Goal: Transaction & Acquisition: Purchase product/service

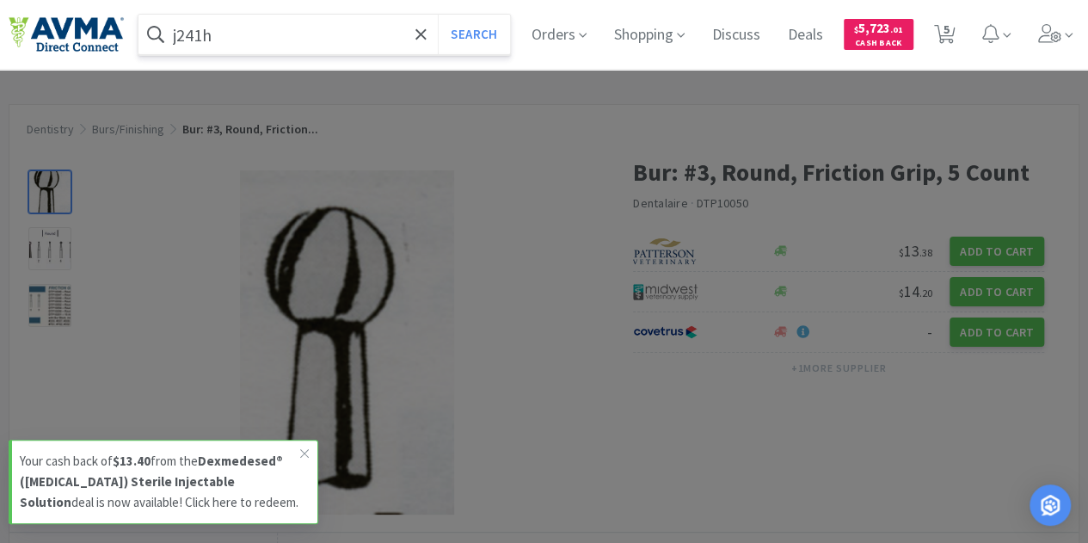
type input "j241h"
click at [438, 15] on button "Search" at bounding box center [473, 35] width 71 height 40
select select "3"
select select "2"
select select "1"
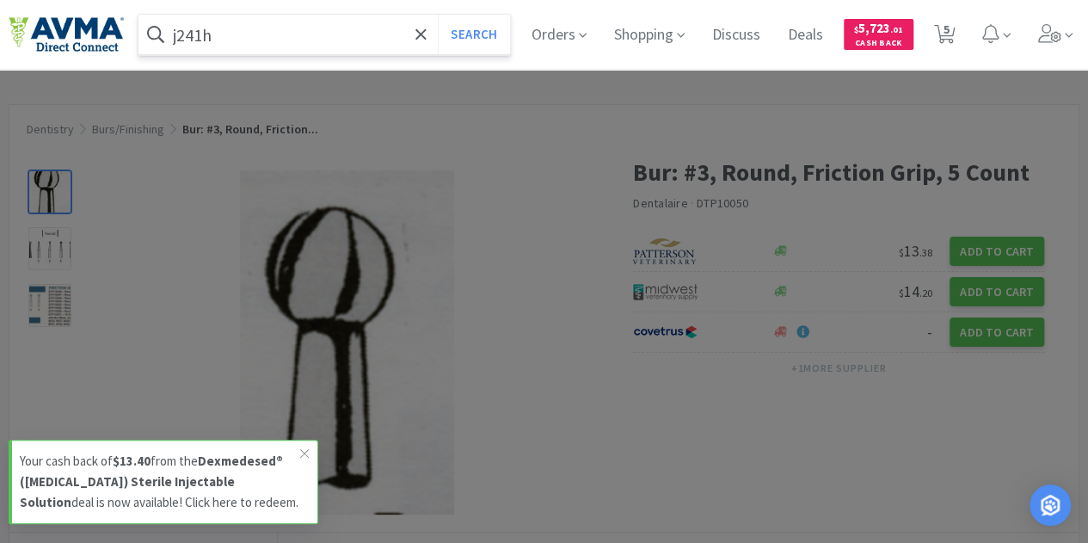
select select "1"
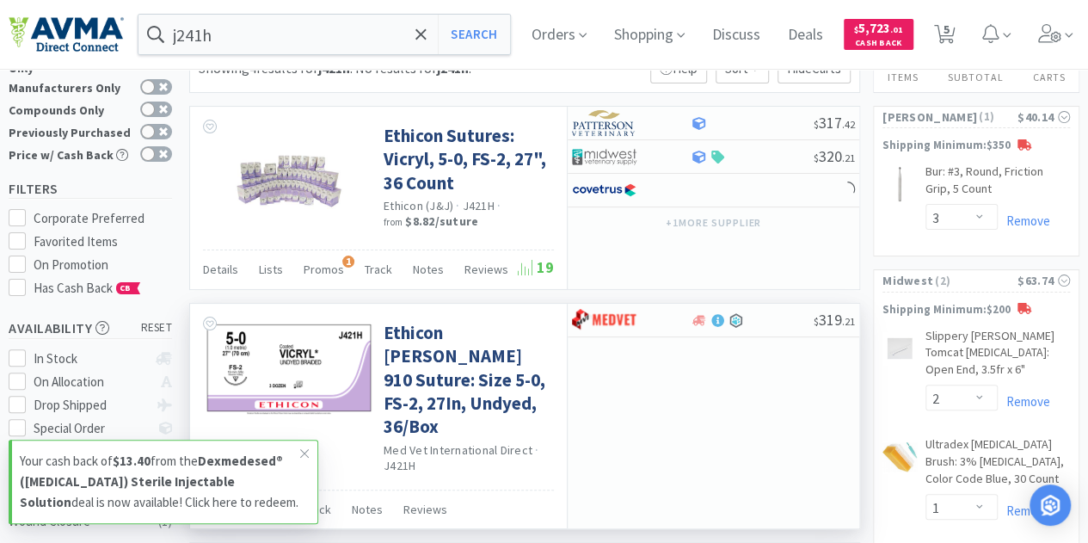
scroll to position [86, 0]
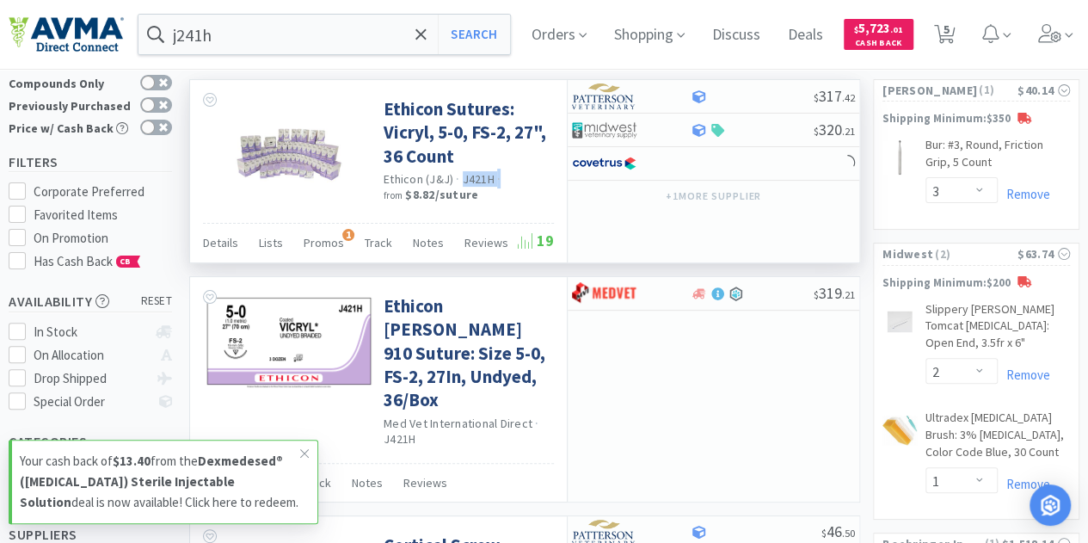
drag, startPoint x: 459, startPoint y: 174, endPoint x: 504, endPoint y: 175, distance: 45.6
click at [504, 175] on div "Ethicon (J&J) · J421H · from $8.82 / suture" at bounding box center [467, 188] width 166 height 34
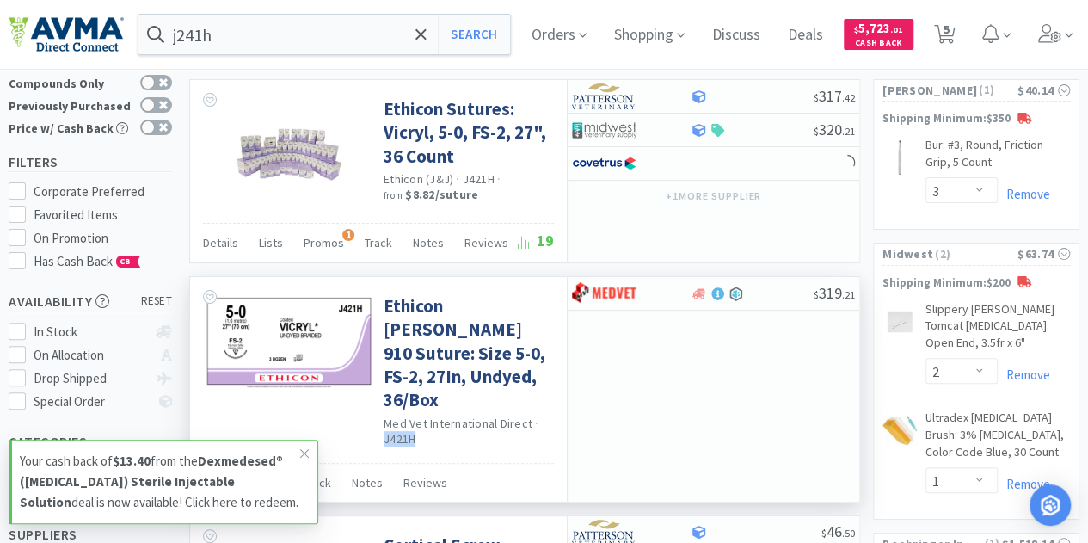
drag, startPoint x: 384, startPoint y: 433, endPoint x: 422, endPoint y: 438, distance: 38.2
click at [422, 438] on div "Med Vet International Direct · J421H" at bounding box center [467, 433] width 166 height 34
click at [482, 451] on div "Ethicon [PERSON_NAME] 910 Suture: Size 5-0, FS-2, 27In, Undyed, 36/Box Med Vet …" at bounding box center [467, 370] width 166 height 169
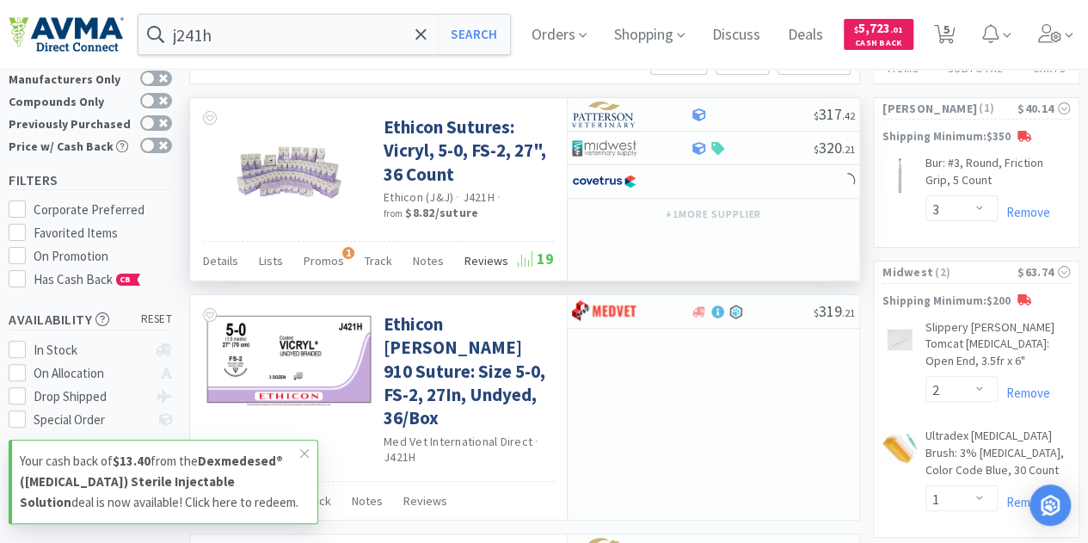
scroll to position [0, 0]
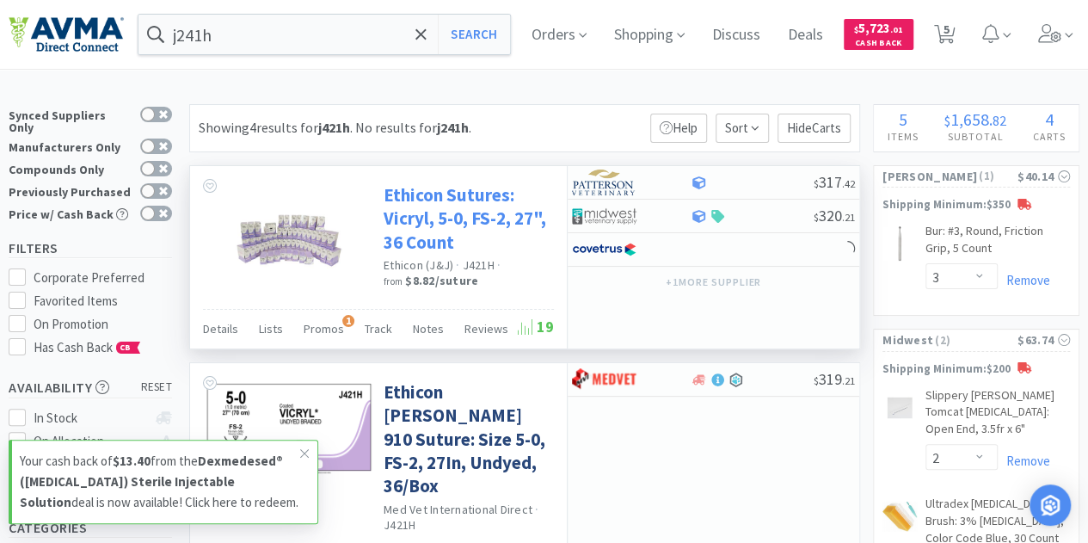
click at [427, 215] on link "Ethicon Sutures: Vicryl, 5-0, FS-2, 27", 36 Count" at bounding box center [467, 218] width 166 height 71
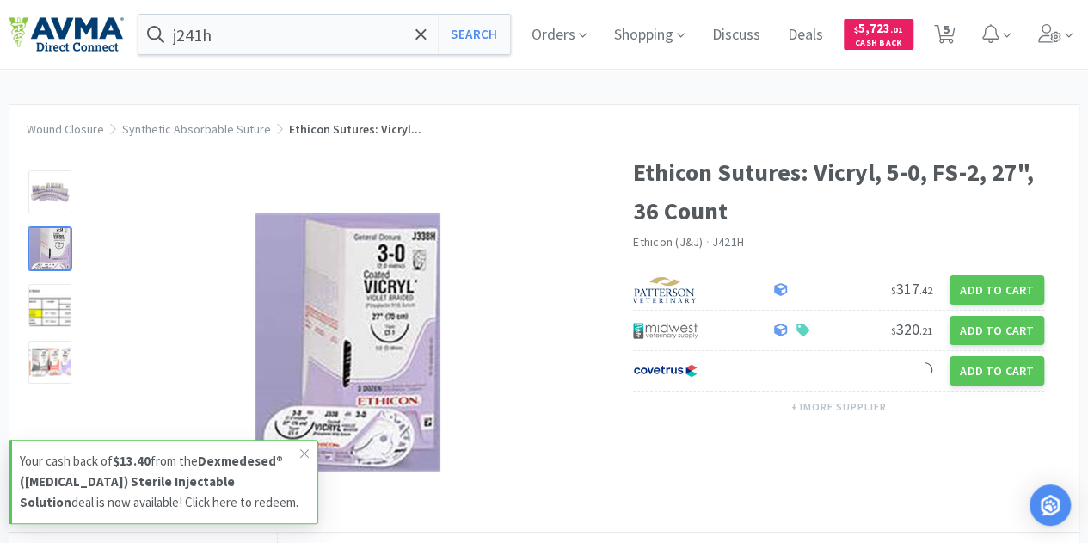
click at [65, 247] on div at bounding box center [49, 248] width 43 height 43
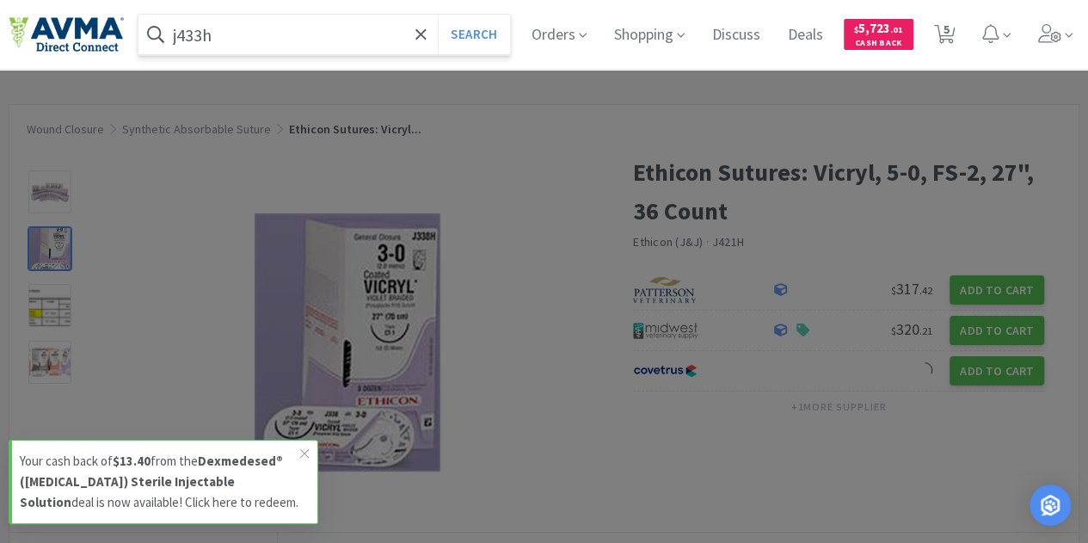
type input "j433h"
click at [438, 15] on button "Search" at bounding box center [473, 35] width 71 height 40
select select "3"
select select "2"
select select "1"
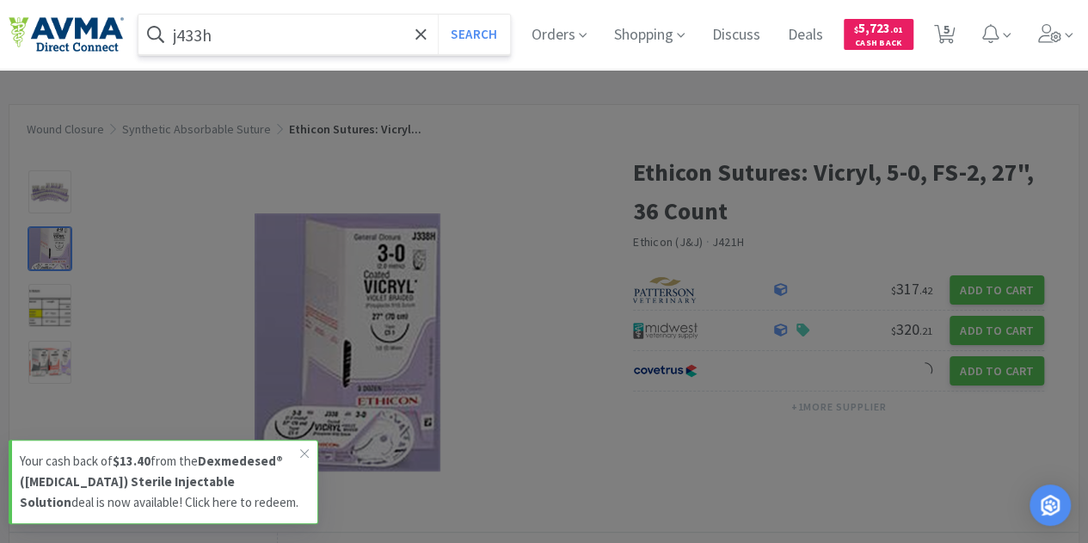
select select "1"
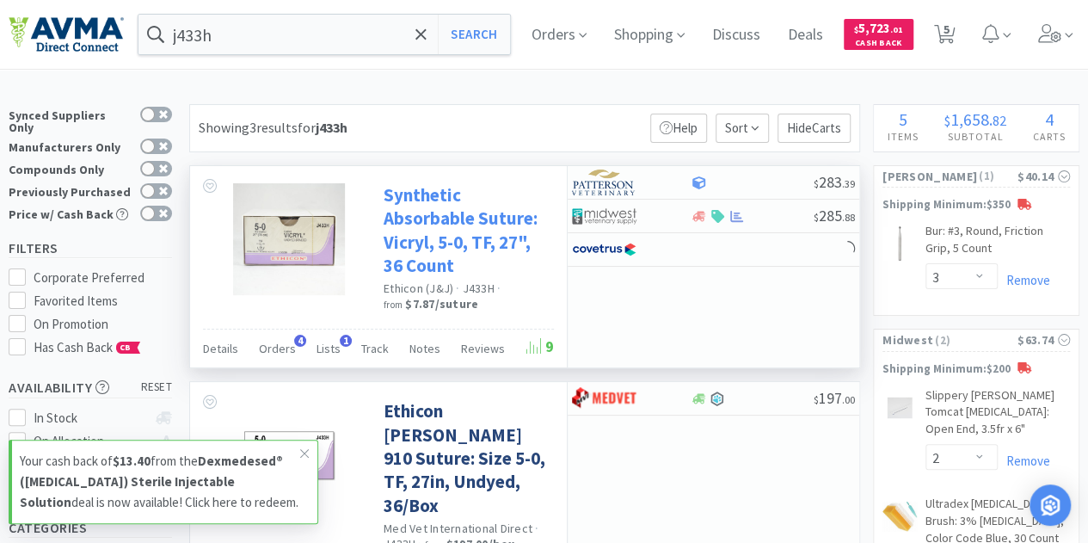
click at [463, 219] on link "Synthetic Absorbable Suture: Vicryl, 5-0, TF, 27", 36 Count" at bounding box center [467, 230] width 166 height 94
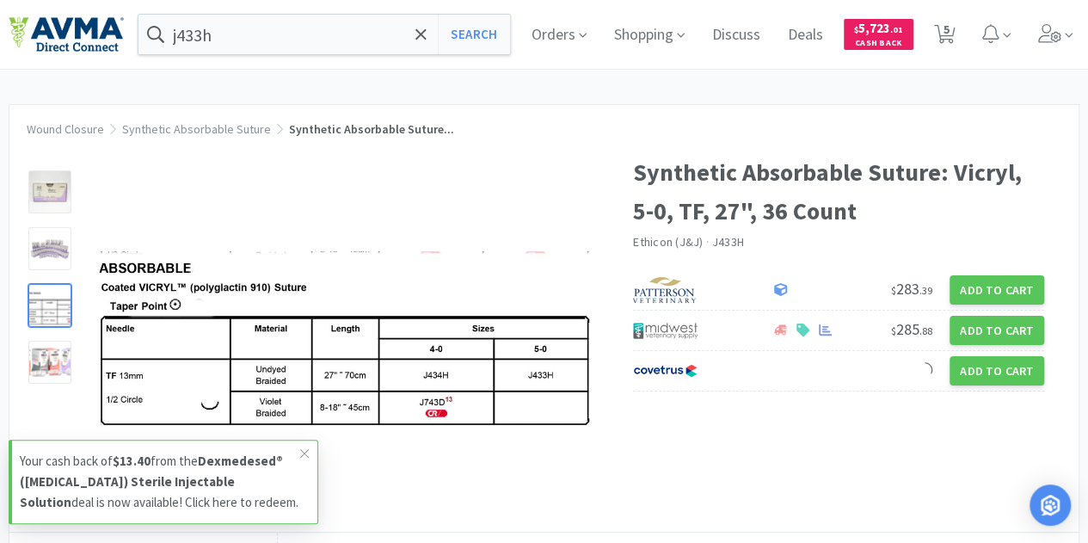
click at [58, 327] on div at bounding box center [50, 305] width 57 height 57
select select "3"
select select "2"
select select "1"
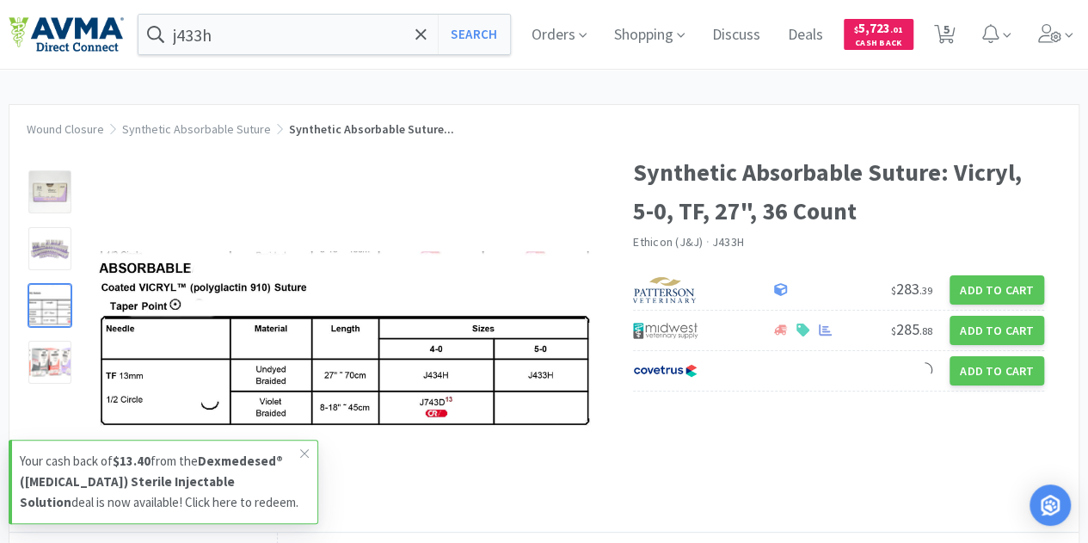
select select "1"
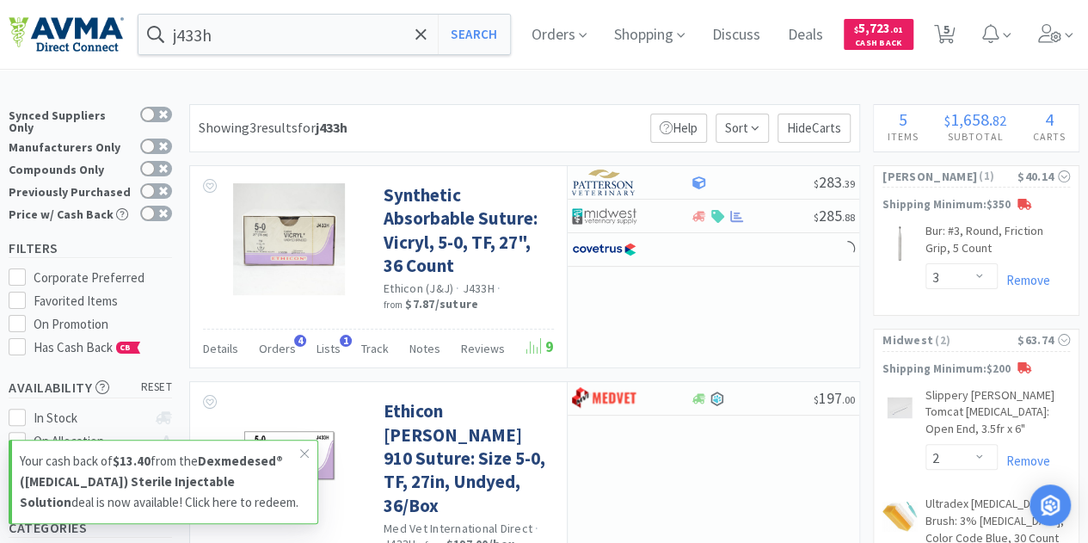
select select "1"
